Goal: Find contact information: Obtain details needed to contact an individual or organization

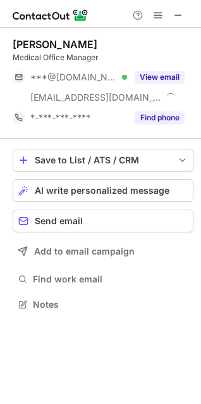
scroll to position [296, 201]
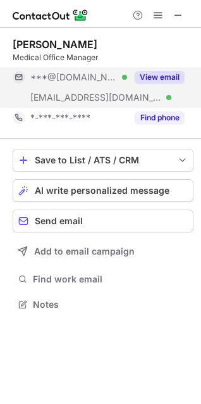
click at [151, 73] on button "View email" at bounding box center [160, 77] width 50 height 13
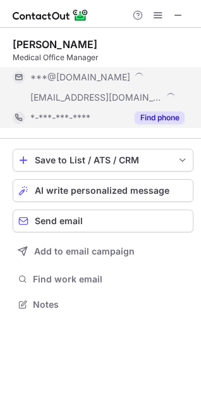
click at [154, 117] on button "Find phone" at bounding box center [160, 117] width 50 height 13
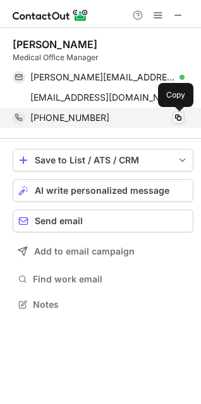
click at [177, 116] on span at bounding box center [178, 118] width 10 height 10
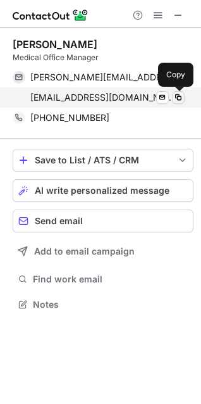
click at [179, 94] on span at bounding box center [178, 97] width 10 height 10
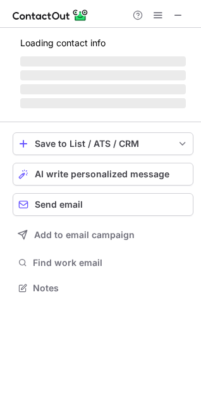
scroll to position [296, 201]
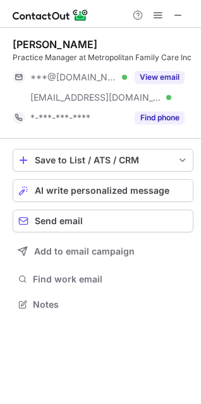
drag, startPoint x: 158, startPoint y: 65, endPoint x: 154, endPoint y: 85, distance: 20.0
click at [158, 65] on div "Katrina Spaulding Practice Manager at Metropolitan Family Care Inc ***@yahoo.co…" at bounding box center [103, 83] width 181 height 90
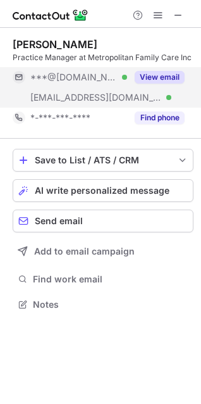
click at [159, 79] on button "View email" at bounding box center [160, 77] width 50 height 13
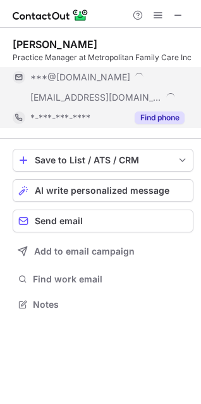
click at [151, 120] on button "Find phone" at bounding box center [160, 117] width 50 height 13
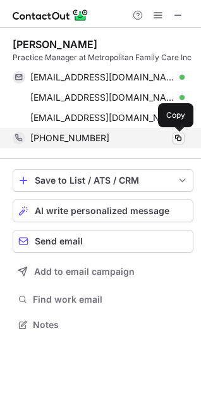
click at [178, 137] on span at bounding box center [178, 138] width 10 height 10
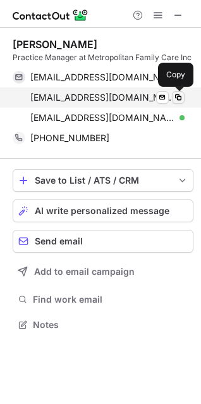
click at [180, 91] on button at bounding box center [178, 97] width 13 height 13
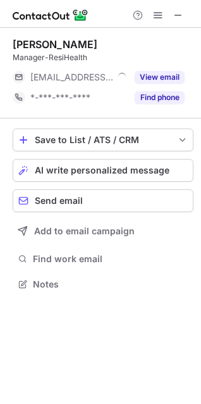
scroll to position [275, 201]
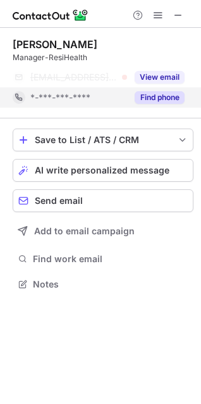
click at [153, 97] on button "Find phone" at bounding box center [160, 97] width 50 height 13
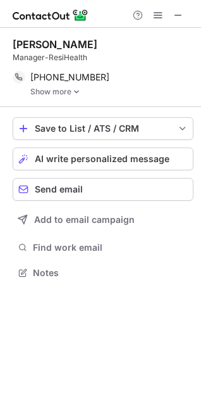
scroll to position [6, 6]
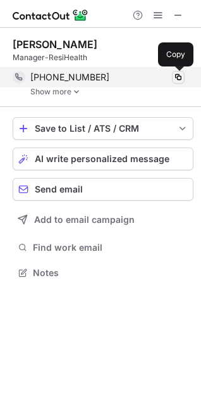
click at [182, 75] on span at bounding box center [178, 77] width 10 height 10
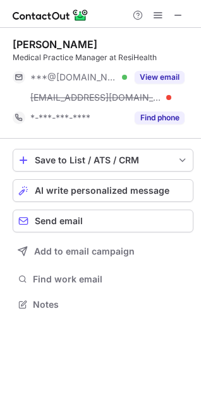
scroll to position [296, 201]
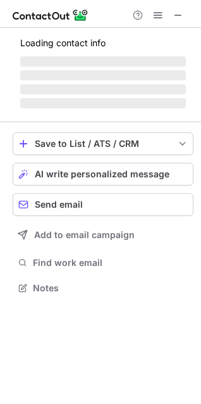
scroll to position [275, 201]
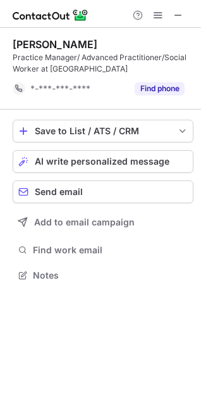
scroll to position [266, 201]
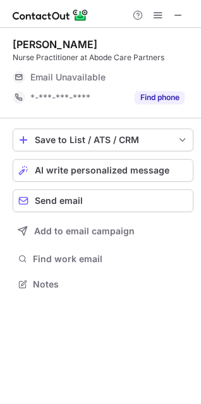
scroll to position [275, 201]
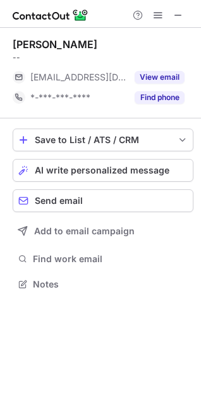
scroll to position [275, 201]
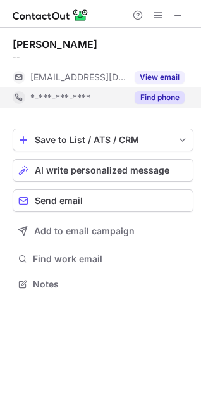
click at [170, 93] on button "Find phone" at bounding box center [160, 97] width 50 height 13
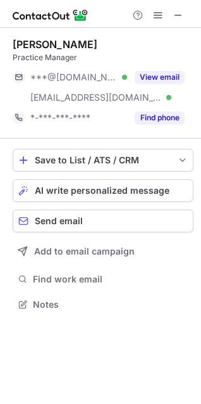
scroll to position [296, 201]
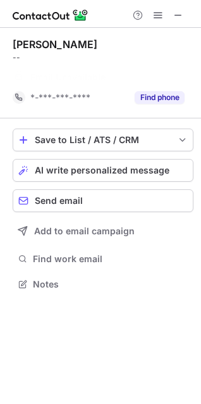
scroll to position [255, 201]
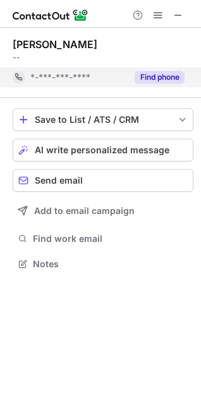
click at [142, 72] on button "Find phone" at bounding box center [160, 77] width 50 height 13
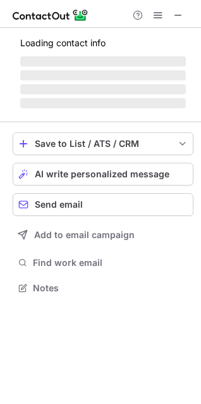
scroll to position [275, 201]
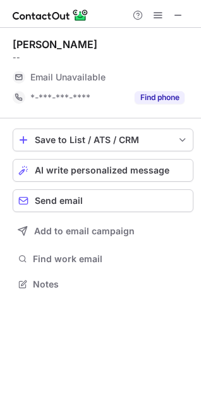
scroll to position [275, 201]
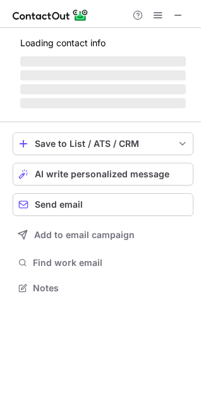
scroll to position [316, 201]
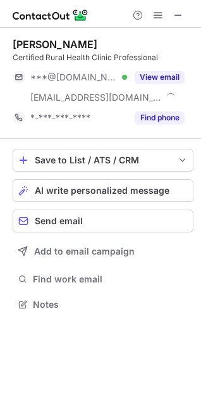
scroll to position [296, 201]
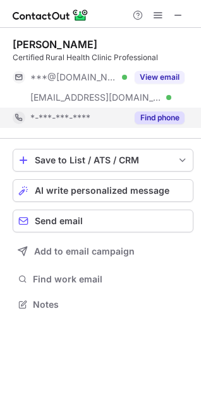
click at [142, 113] on button "Find phone" at bounding box center [160, 117] width 50 height 13
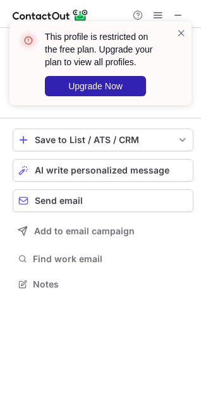
scroll to position [275, 201]
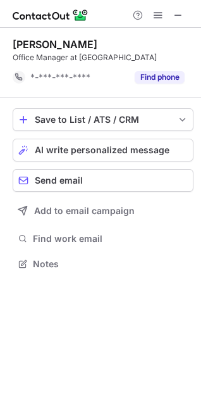
scroll to position [255, 201]
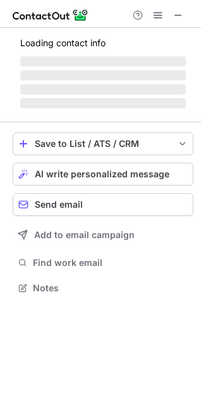
scroll to position [287, 201]
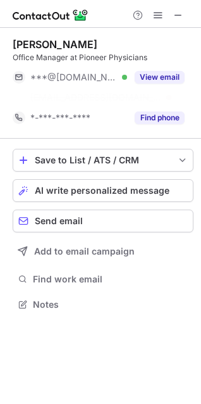
scroll to position [275, 201]
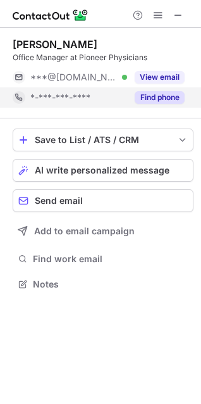
click at [153, 94] on button "Find phone" at bounding box center [160, 97] width 50 height 13
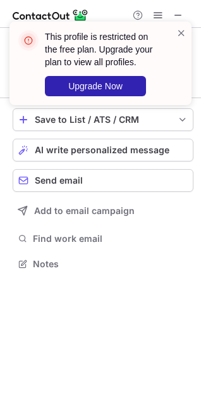
scroll to position [255, 201]
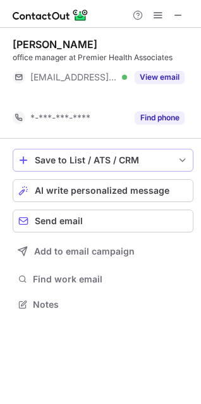
scroll to position [275, 201]
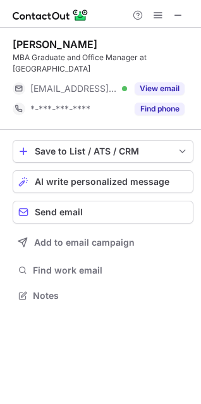
scroll to position [275, 201]
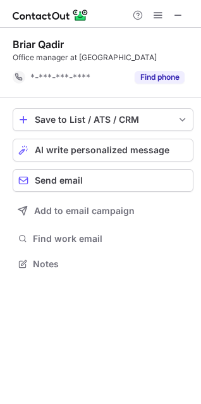
scroll to position [255, 201]
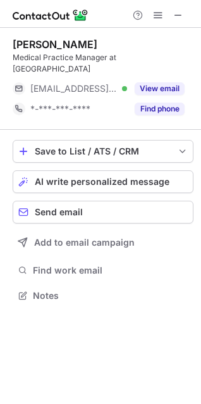
scroll to position [275, 201]
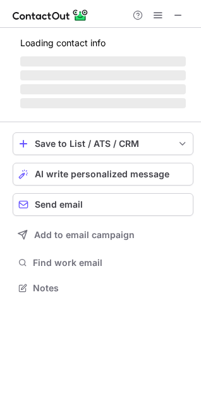
scroll to position [287, 201]
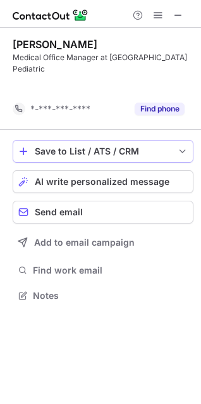
scroll to position [266, 201]
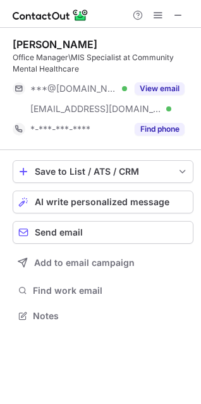
scroll to position [307, 201]
click at [51, 36] on div "[PERSON_NAME] Office Manager\MIS Specialist at Community Mental Healthcare ***@…" at bounding box center [103, 89] width 181 height 122
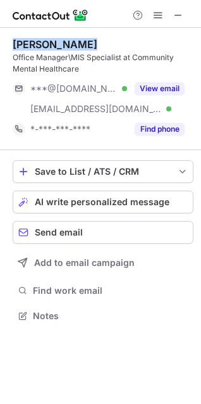
click at [51, 36] on div "[PERSON_NAME] Office Manager\MIS Specialist at Community Mental Healthcare ***@…" at bounding box center [103, 89] width 181 height 122
copy div "[PERSON_NAME]"
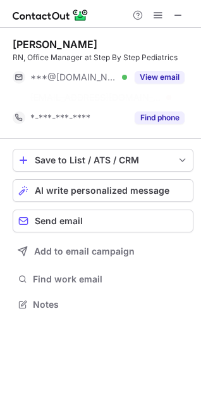
scroll to position [275, 201]
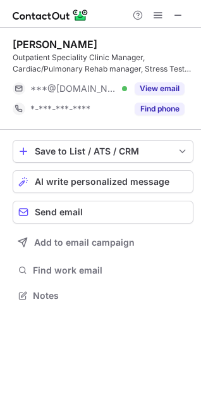
scroll to position [287, 201]
click at [65, 38] on div "[PERSON_NAME]" at bounding box center [55, 44] width 85 height 13
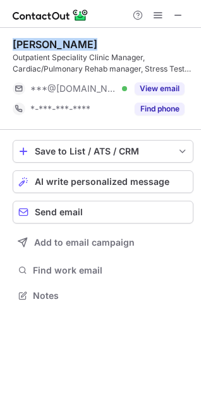
click at [65, 38] on div "Marcy Copas" at bounding box center [55, 44] width 85 height 13
copy div "Marcy Copas"
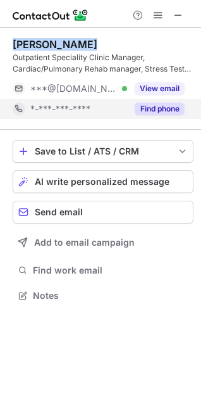
click at [153, 111] on button "Find phone" at bounding box center [160, 109] width 50 height 13
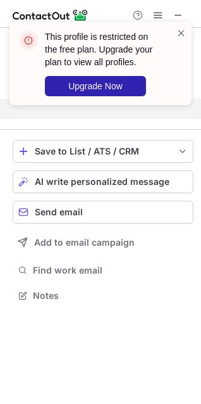
scroll to position [266, 201]
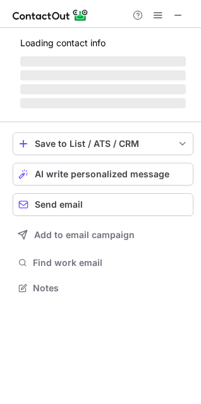
scroll to position [287, 201]
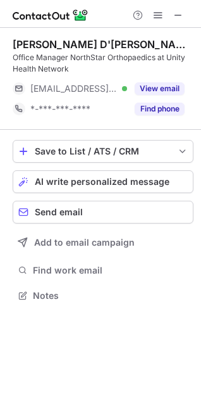
click at [58, 46] on div "[PERSON_NAME] D'[PERSON_NAME]" at bounding box center [103, 44] width 181 height 13
copy div "D'Antonio"
click at [22, 42] on div "[PERSON_NAME] D'[PERSON_NAME]" at bounding box center [103, 44] width 181 height 13
click at [22, 42] on div "Julie D'Antonio" at bounding box center [103, 44] width 181 height 13
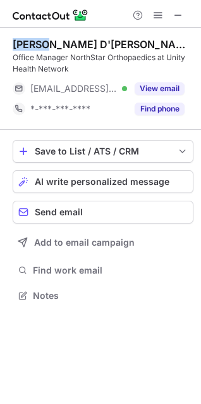
copy div "Julie"
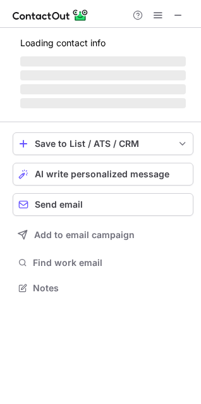
scroll to position [275, 201]
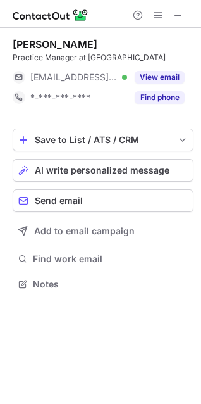
scroll to position [287, 201]
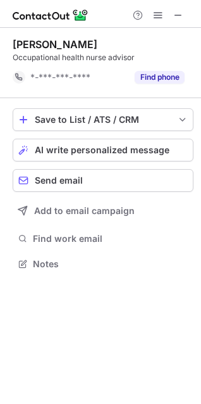
scroll to position [255, 201]
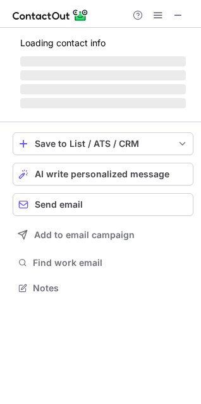
scroll to position [275, 201]
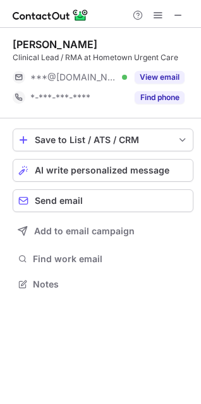
click at [70, 46] on div "[PERSON_NAME]" at bounding box center [55, 44] width 85 height 13
click at [70, 46] on div "Samira Brown" at bounding box center [55, 44] width 85 height 13
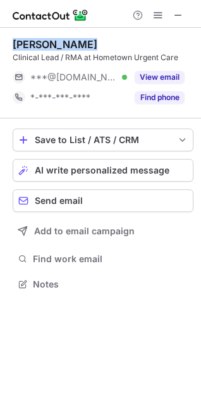
drag, startPoint x: 70, startPoint y: 46, endPoint x: 18, endPoint y: 53, distance: 52.9
click at [67, 46] on div "Samira Brown" at bounding box center [55, 44] width 85 height 13
copy div "Samira Brown"
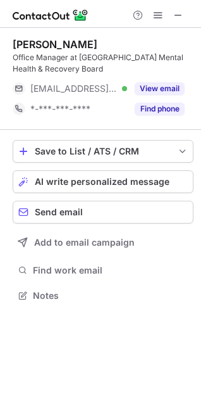
scroll to position [287, 201]
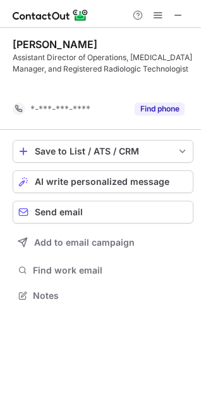
scroll to position [266, 201]
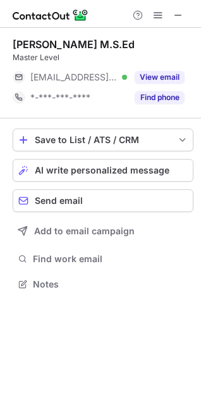
scroll to position [275, 201]
click at [81, 41] on div "Dessera McClendon M.S.Ed" at bounding box center [74, 44] width 122 height 13
drag, startPoint x: 81, startPoint y: 41, endPoint x: 70, endPoint y: 40, distance: 10.8
click at [70, 40] on div "Dessera McClendon M.S.Ed" at bounding box center [74, 44] width 122 height 13
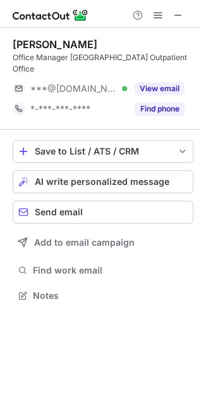
scroll to position [287, 201]
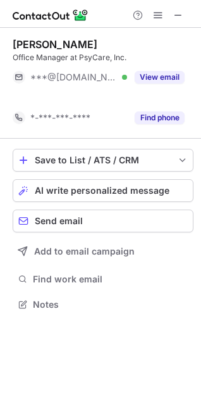
scroll to position [275, 201]
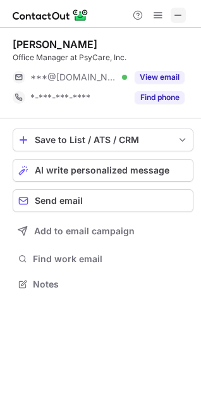
click at [173, 13] on span at bounding box center [178, 15] width 10 height 10
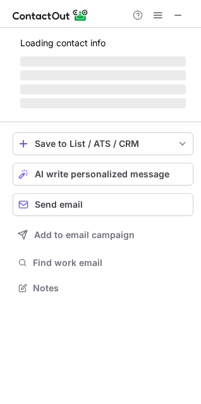
scroll to position [287, 201]
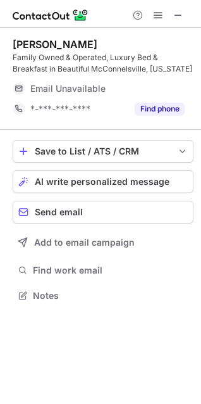
click at [71, 49] on div "Amy Dearinger-Smith" at bounding box center [55, 44] width 85 height 13
click at [96, 47] on div "Amy Dearinger-Smith" at bounding box center [55, 44] width 85 height 13
copy div "Smith"
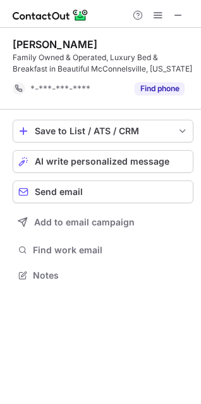
scroll to position [266, 201]
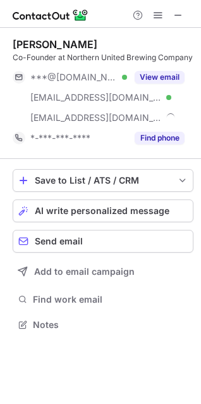
scroll to position [316, 201]
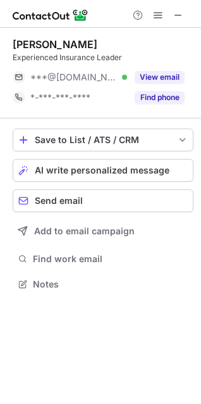
scroll to position [275, 201]
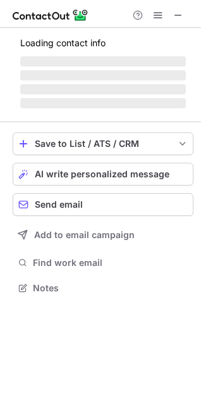
scroll to position [307, 201]
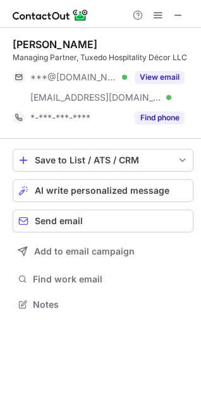
scroll to position [296, 201]
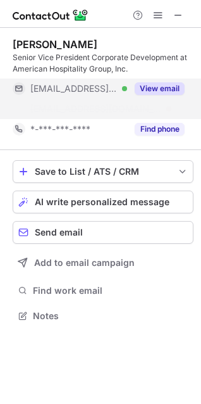
scroll to position [287, 201]
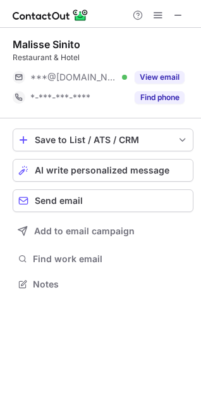
scroll to position [275, 201]
click at [190, 37] on div "Malisse Sinito Restaurant & Hotel ***@aol.com Verified View email *-***-***-***…" at bounding box center [103, 73] width 181 height 91
click at [188, 39] on div "Malisse Sinito" at bounding box center [103, 44] width 181 height 13
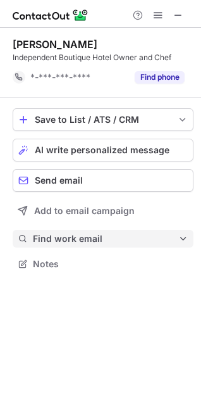
scroll to position [255, 201]
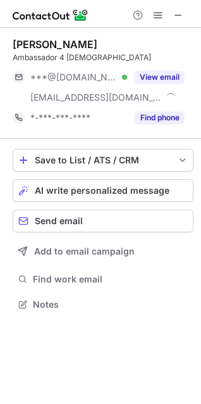
scroll to position [296, 201]
click at [49, 37] on div "[PERSON_NAME] Ambassador 4 [PERSON_NAME] ***@[DOMAIN_NAME] Verified [EMAIL_ADDR…" at bounding box center [103, 83] width 181 height 111
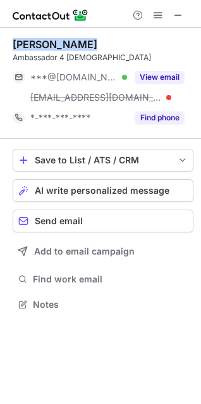
click at [49, 37] on div "[PERSON_NAME] Ambassador 4 [PERSON_NAME] ***@[DOMAIN_NAME] Verified [EMAIL_ADDR…" at bounding box center [103, 83] width 181 height 111
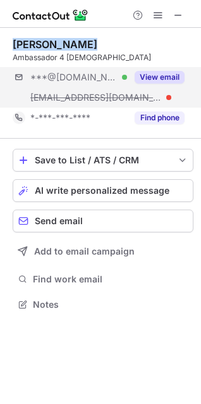
copy div "[PERSON_NAME]"
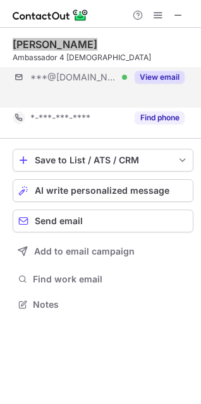
scroll to position [275, 201]
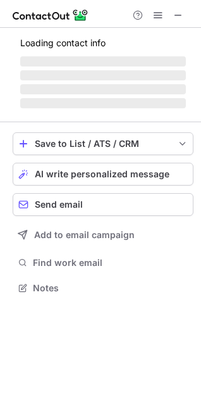
scroll to position [296, 201]
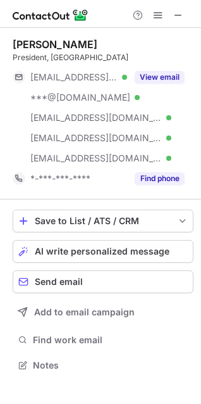
click at [51, 50] on div "James Reed" at bounding box center [55, 44] width 85 height 13
click at [51, 42] on div "James Reed" at bounding box center [55, 44] width 85 height 13
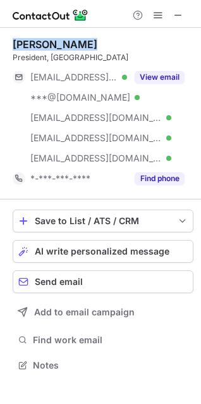
click at [51, 42] on div "James Reed" at bounding box center [55, 44] width 85 height 13
copy div "James Reed"
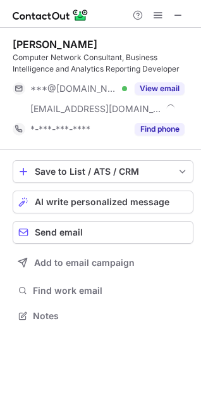
scroll to position [307, 201]
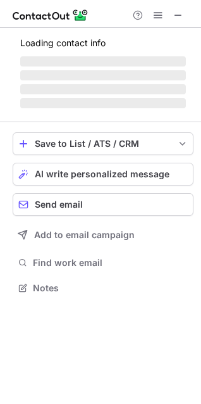
scroll to position [307, 201]
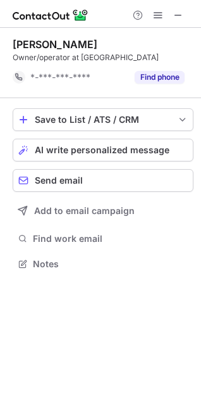
scroll to position [255, 201]
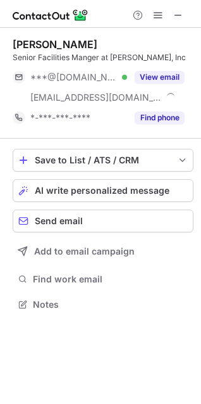
scroll to position [296, 201]
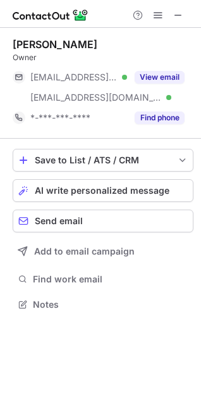
scroll to position [296, 201]
click at [36, 39] on div "[PERSON_NAME]" at bounding box center [55, 44] width 85 height 13
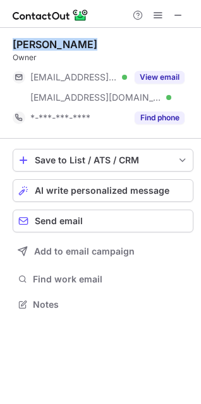
click at [36, 39] on div "John Kranjec" at bounding box center [55, 44] width 85 height 13
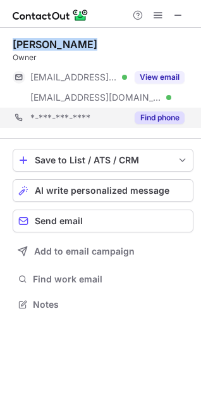
copy div "John Kranjec"
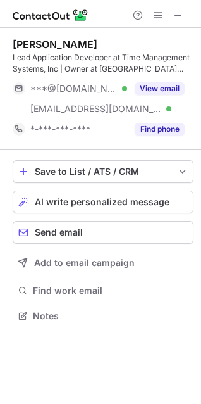
scroll to position [307, 201]
click at [182, 39] on div "[PERSON_NAME]" at bounding box center [103, 44] width 181 height 13
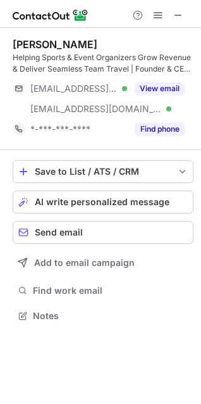
scroll to position [307, 201]
click at [184, 40] on div "[PERSON_NAME]" at bounding box center [103, 44] width 181 height 13
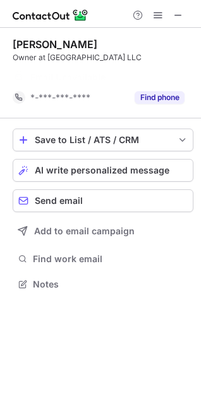
scroll to position [255, 201]
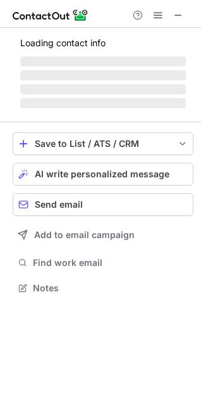
scroll to position [275, 201]
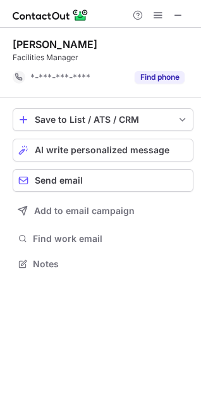
scroll to position [255, 201]
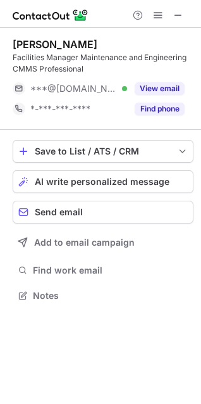
scroll to position [287, 201]
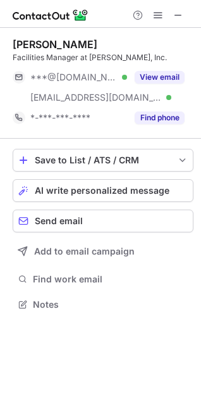
scroll to position [296, 201]
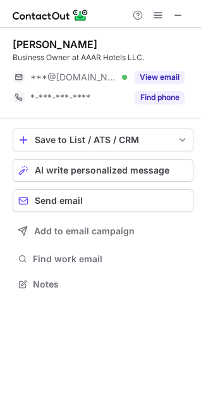
scroll to position [275, 201]
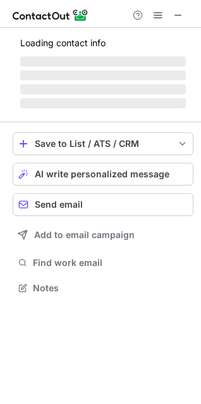
scroll to position [275, 201]
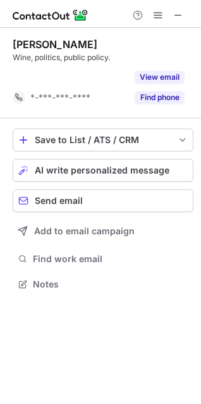
scroll to position [255, 201]
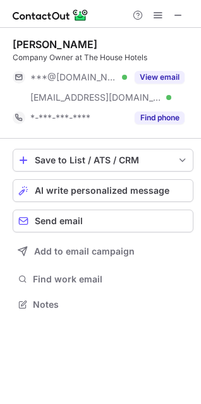
scroll to position [296, 201]
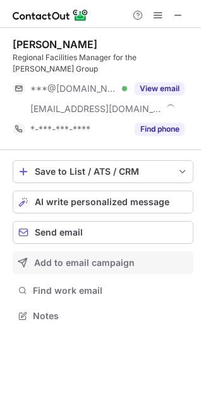
scroll to position [296, 201]
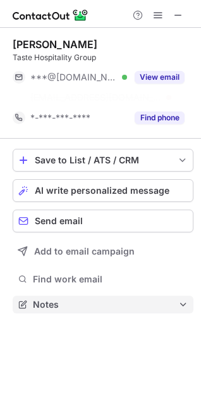
scroll to position [275, 201]
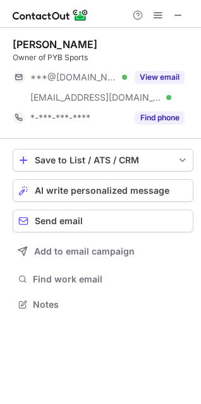
scroll to position [296, 201]
click at [72, 45] on div "[PERSON_NAME]" at bounding box center [55, 44] width 85 height 13
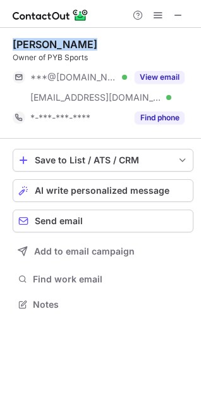
click at [72, 45] on div "[PERSON_NAME]" at bounding box center [55, 44] width 85 height 13
copy div "[PERSON_NAME]"
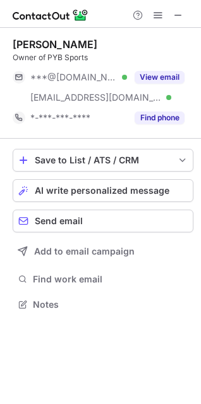
scroll to position [296, 201]
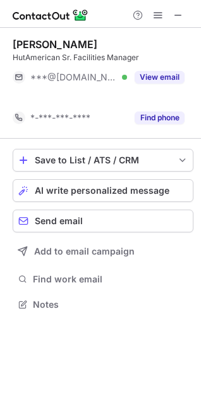
scroll to position [275, 201]
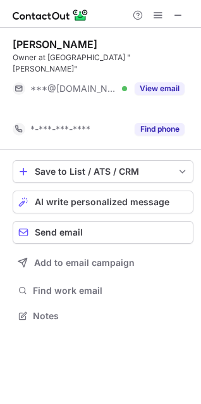
scroll to position [275, 201]
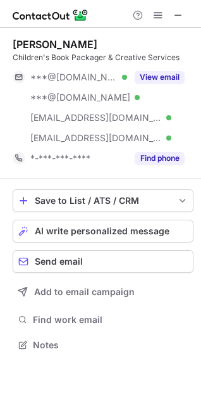
scroll to position [336, 201]
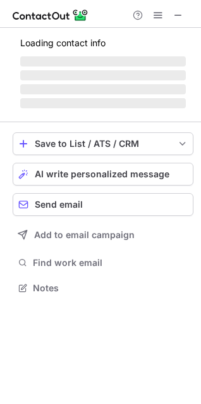
scroll to position [296, 201]
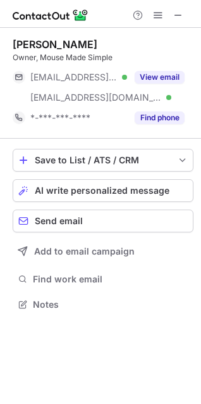
click at [69, 34] on div "[PERSON_NAME] Owner, Mouse Made Simple [EMAIL_ADDRESS][DOMAIN_NAME] Verified [E…" at bounding box center [103, 83] width 181 height 111
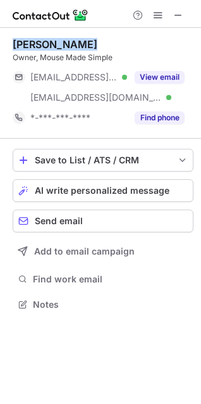
click at [69, 34] on div "[PERSON_NAME] Owner, Mouse Made Simple [EMAIL_ADDRESS][DOMAIN_NAME] Verified [E…" at bounding box center [103, 83] width 181 height 111
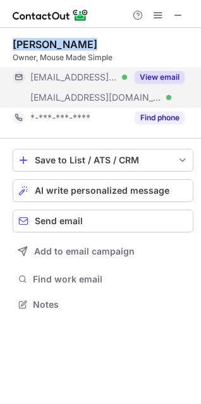
copy div "[PERSON_NAME]"
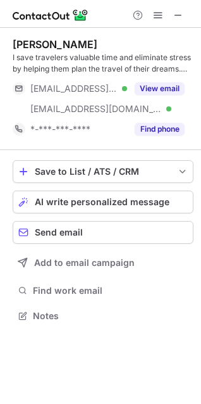
scroll to position [307, 201]
click at [182, 196] on button "AI write personalized message" at bounding box center [103, 201] width 181 height 23
click at [182, 196] on body "Donna Zabel I save travelers valuable time and eliminate stress by helping them…" at bounding box center [100, 202] width 201 height 404
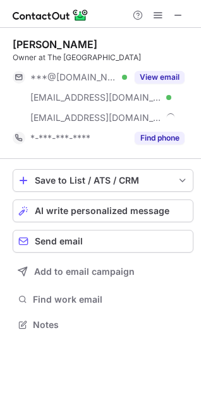
scroll to position [316, 201]
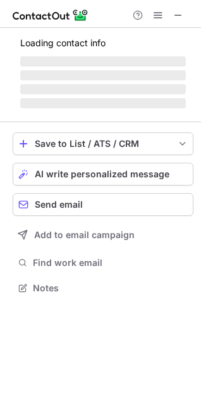
scroll to position [296, 201]
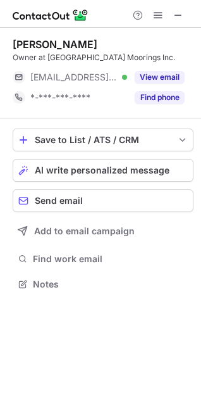
scroll to position [275, 201]
click at [180, 12] on span at bounding box center [178, 15] width 10 height 10
